Goal: Task Accomplishment & Management: Use online tool/utility

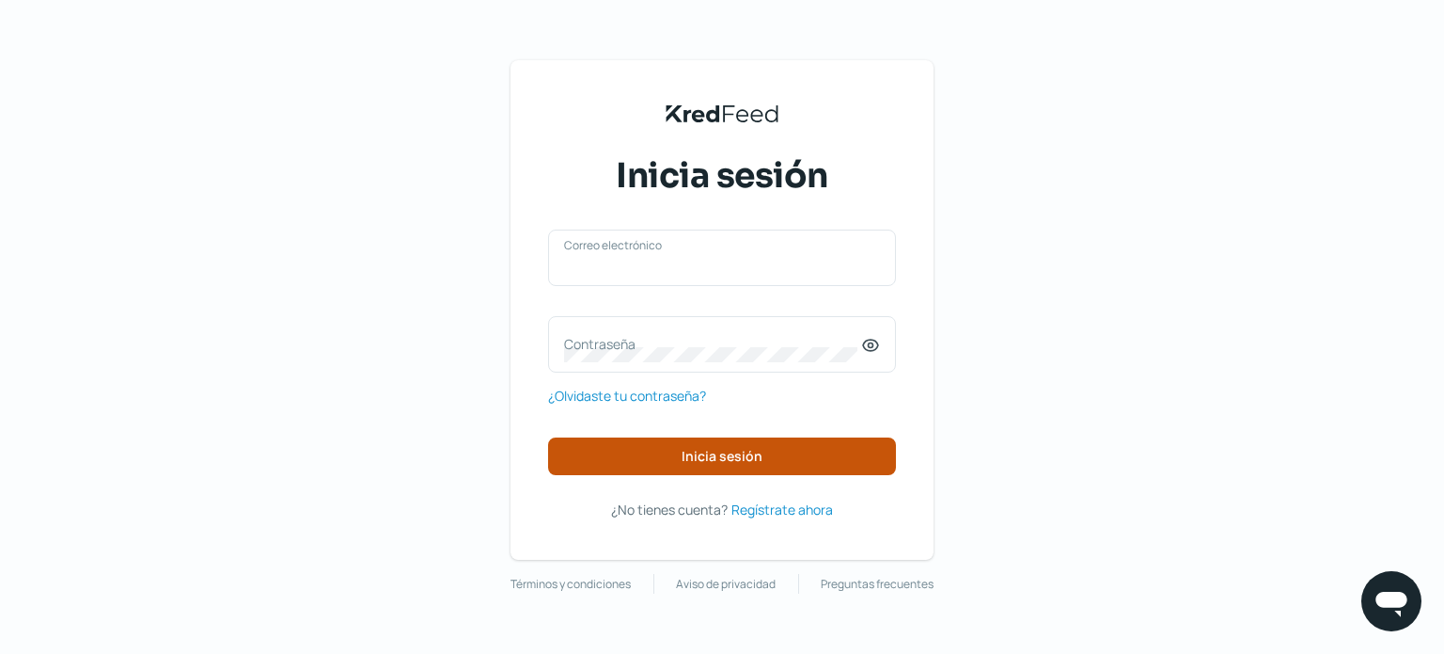
type input "[EMAIL_ADDRESS][DOMAIN_NAME]"
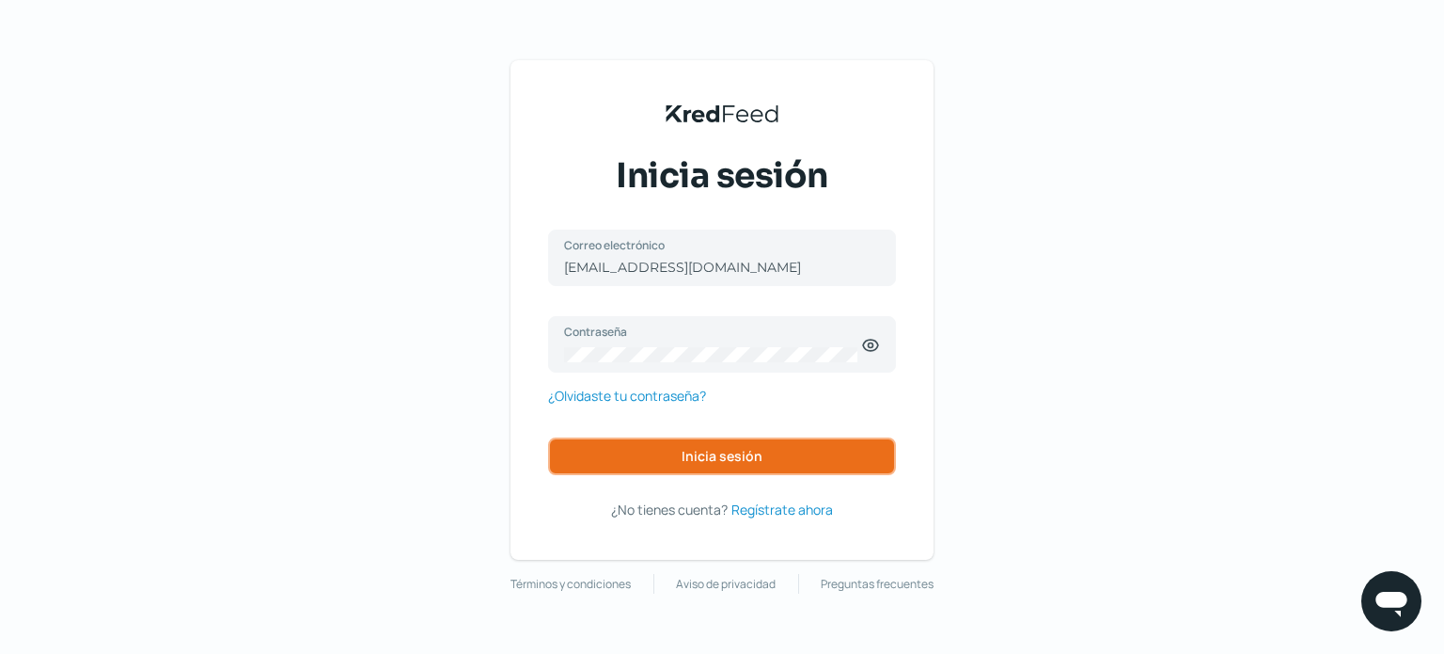
click at [709, 443] on button "Inicia sesión" at bounding box center [722, 456] width 348 height 38
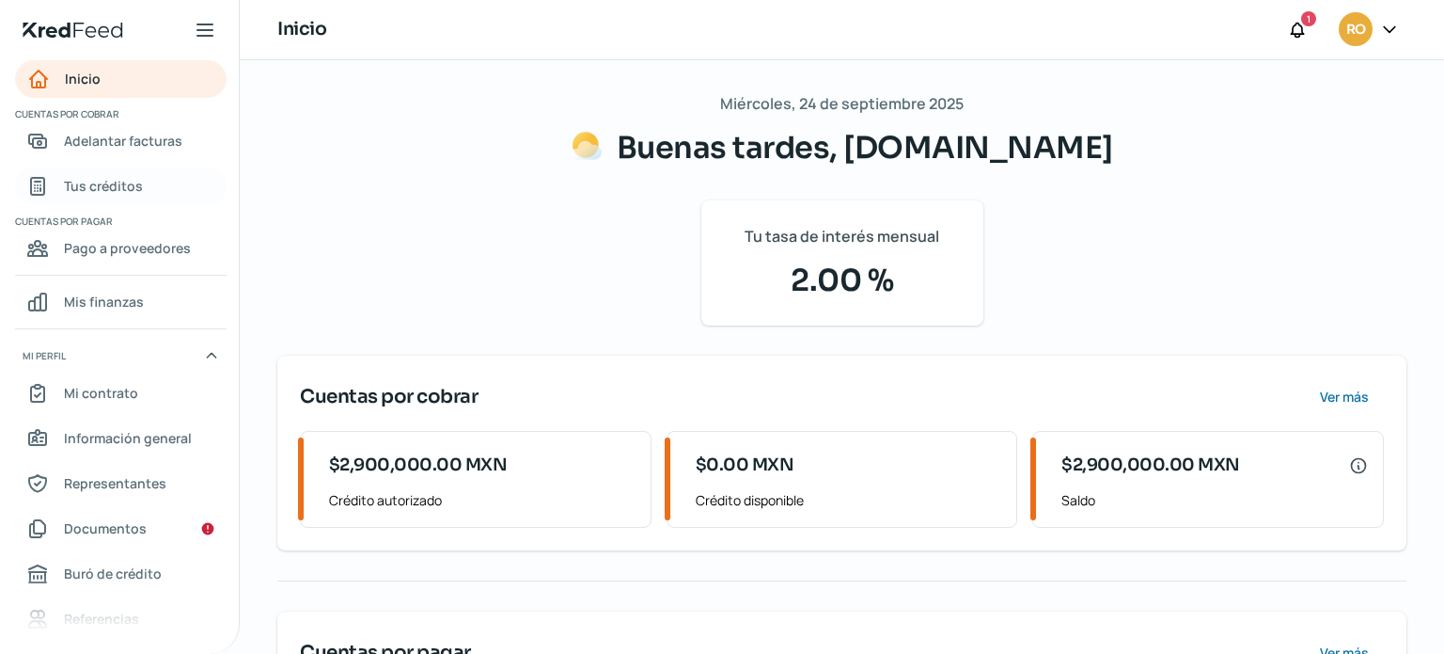
click at [113, 183] on span "Tus créditos" at bounding box center [103, 186] width 79 height 24
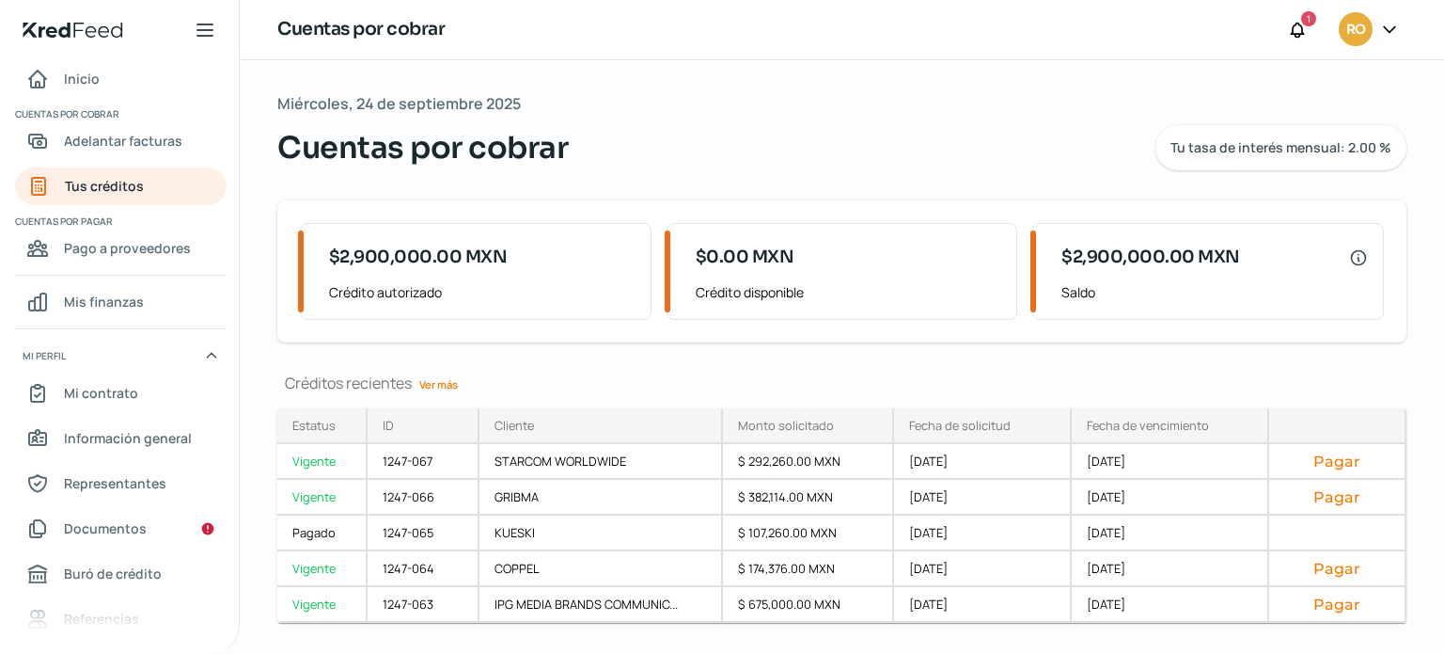
drag, startPoint x: 446, startPoint y: 379, endPoint x: 482, endPoint y: 376, distance: 36.8
click at [448, 377] on link "Ver más" at bounding box center [439, 384] width 54 height 29
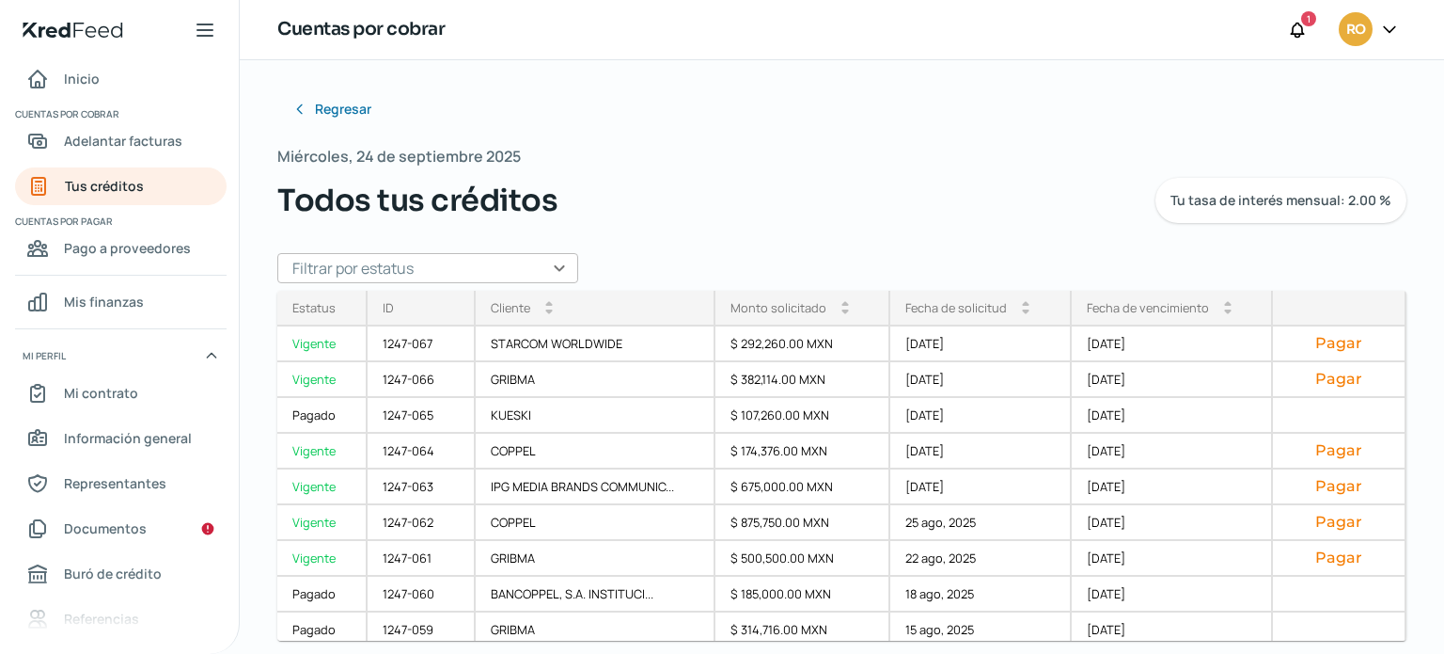
scroll to position [16, 0]
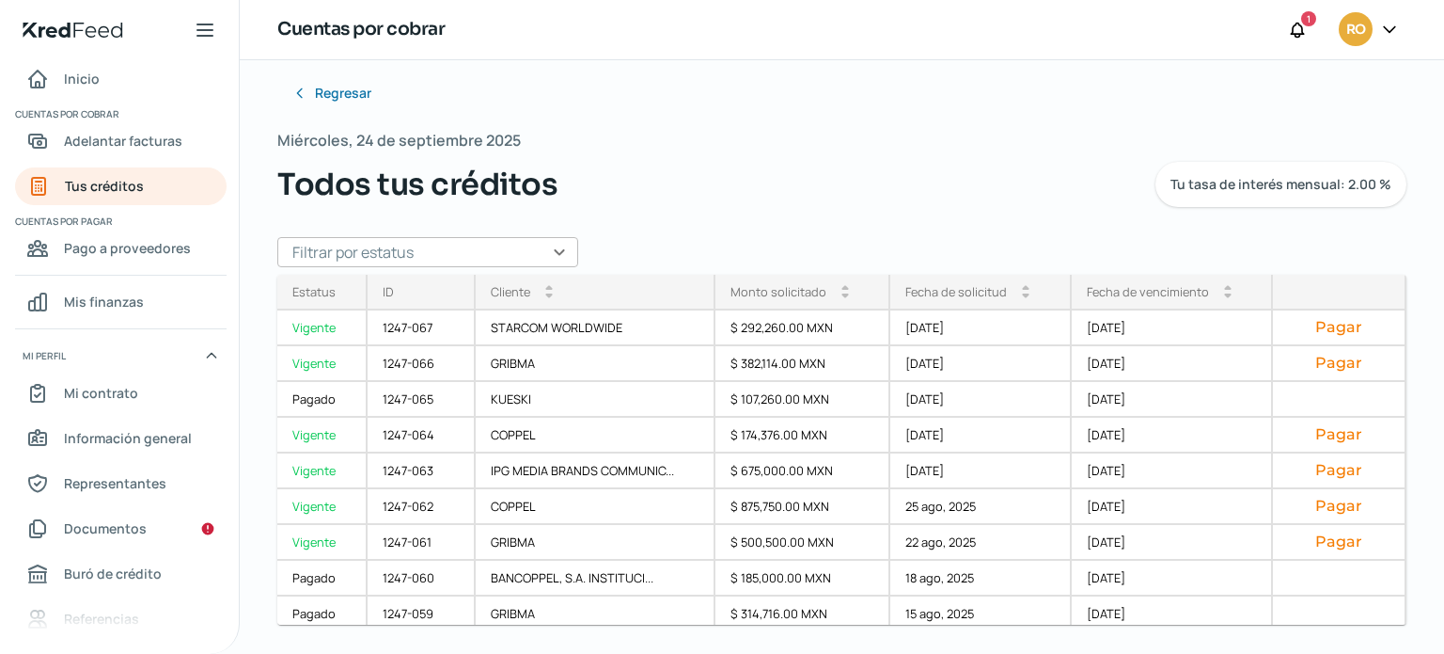
drag, startPoint x: 1390, startPoint y: 361, endPoint x: 1394, endPoint y: 372, distance: 11.9
click at [1394, 372] on div "Estatus Vigente Vigente Pagado Vigente Vigente Vigente Vigente Pagado Pagado Pa…" at bounding box center [841, 450] width 1129 height 350
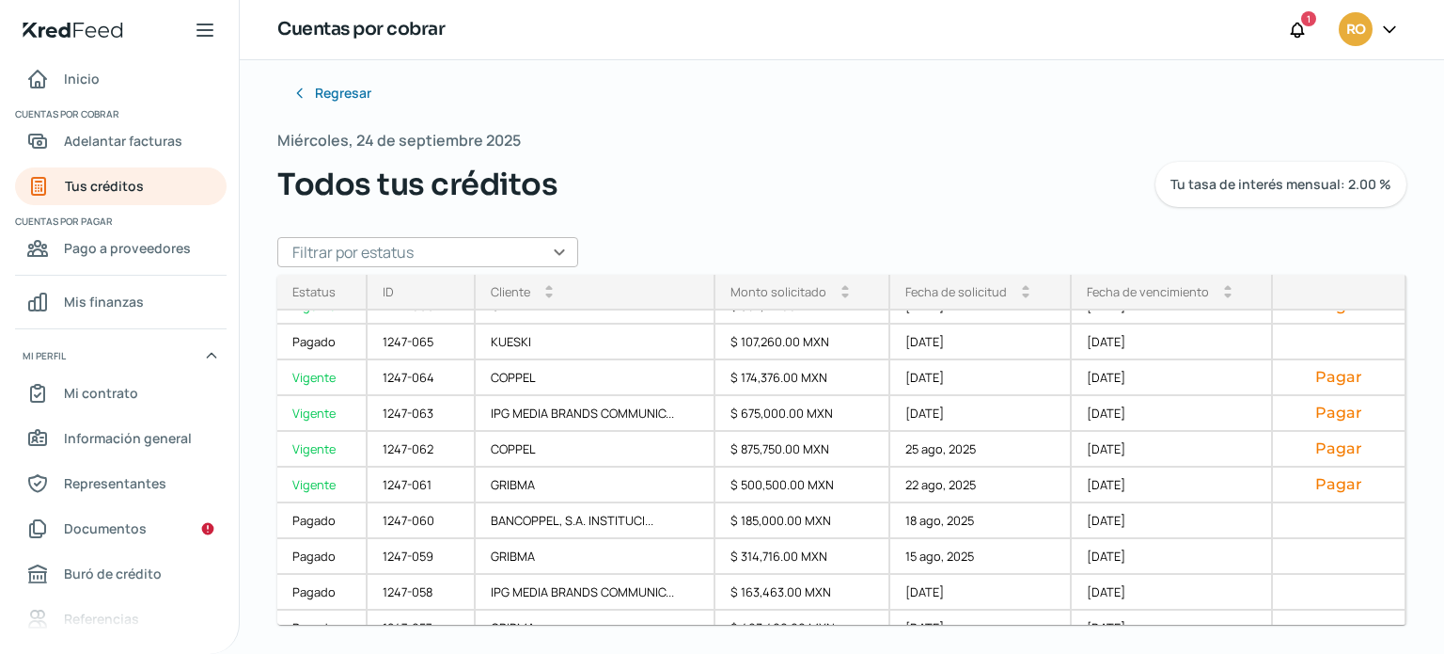
scroll to position [64, 0]
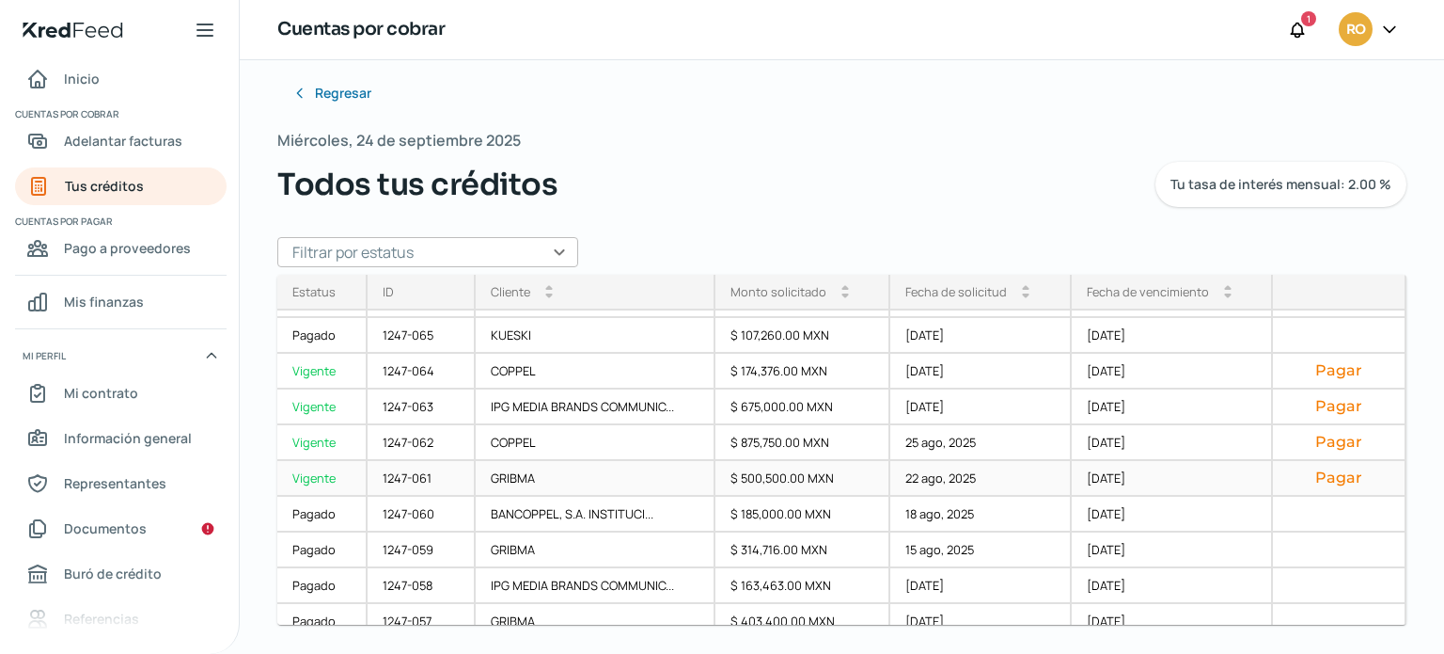
click at [1305, 481] on button "Pagar" at bounding box center [1339, 477] width 102 height 19
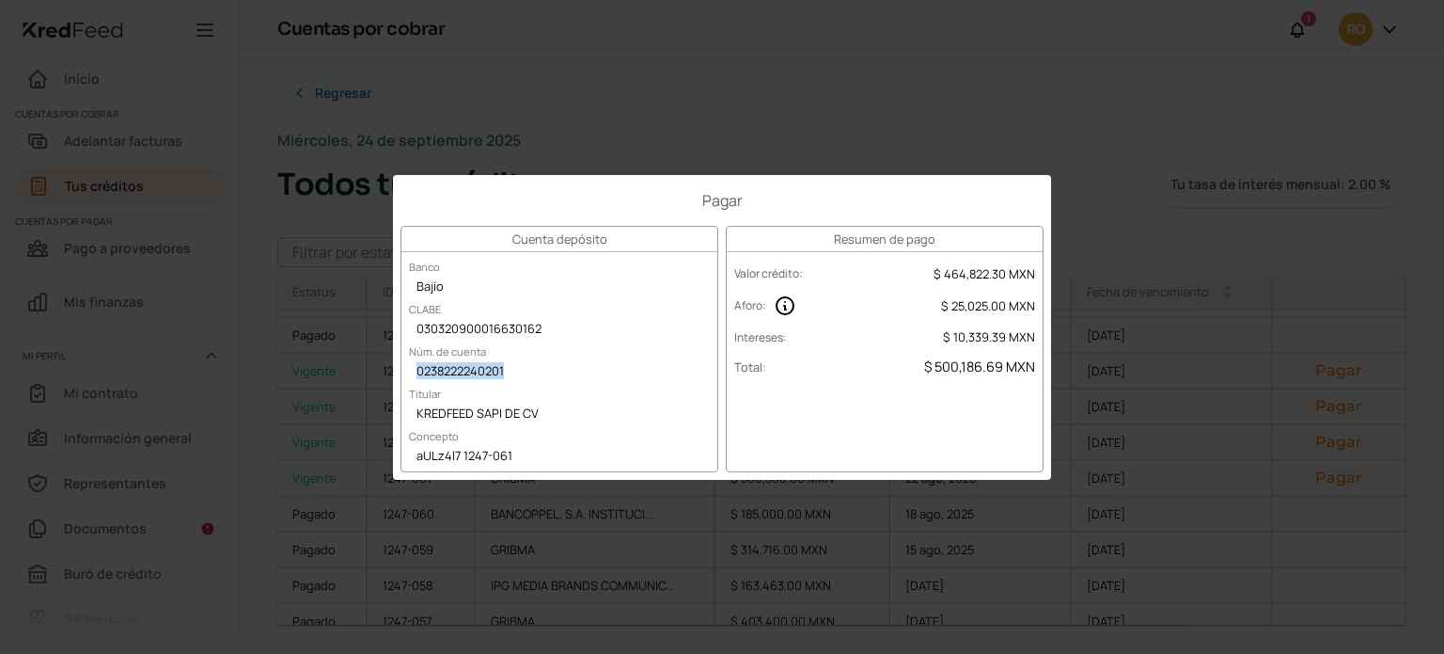
drag, startPoint x: 500, startPoint y: 383, endPoint x: 451, endPoint y: 404, distance: 53.5
click at [500, 383] on div "0238222240201" at bounding box center [560, 372] width 316 height 28
click at [654, 139] on div "Pagar Cuenta depósito Banco Bajío [PERSON_NAME] 030320900016630162 Núm. de cuen…" at bounding box center [722, 327] width 1444 height 654
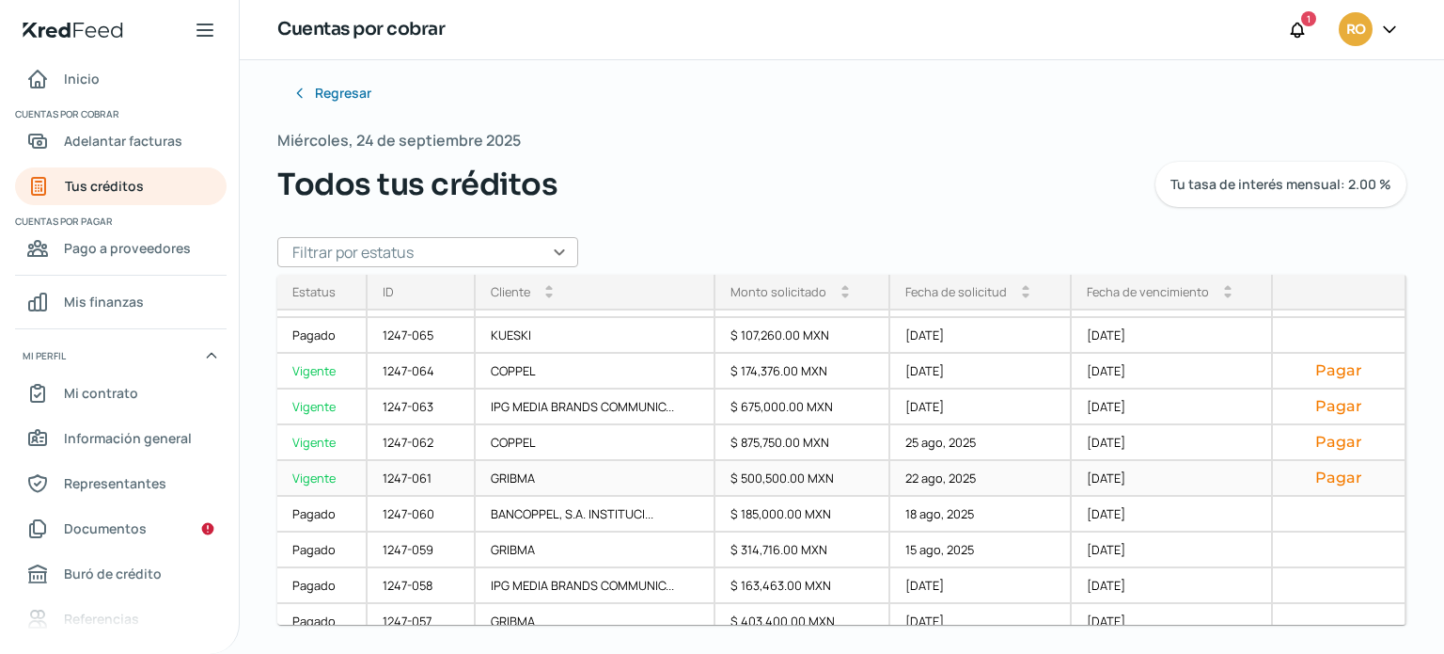
click at [1324, 472] on button "Pagar" at bounding box center [1339, 477] width 102 height 19
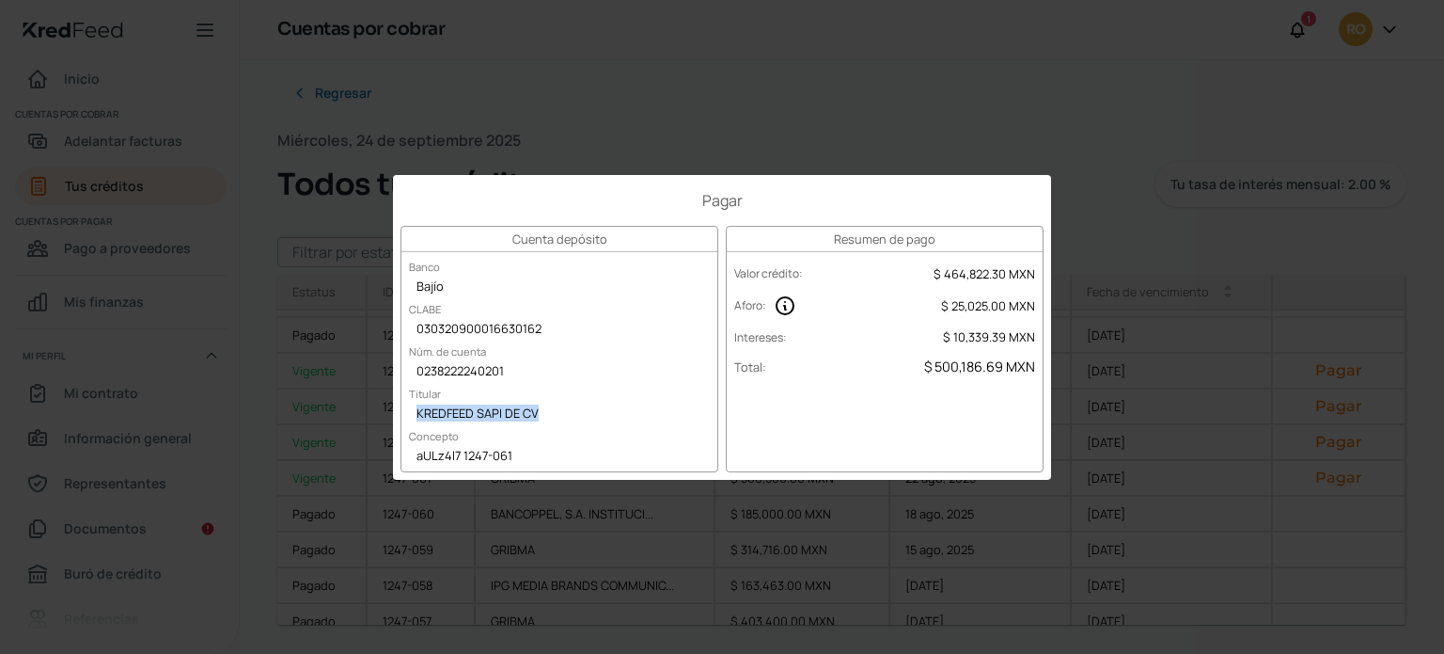
click at [875, 124] on div "Pagar Cuenta depósito Banco Bajío [PERSON_NAME] 030320900016630162 Núm. de cuen…" at bounding box center [722, 327] width 1444 height 654
